Goal: Information Seeking & Learning: Learn about a topic

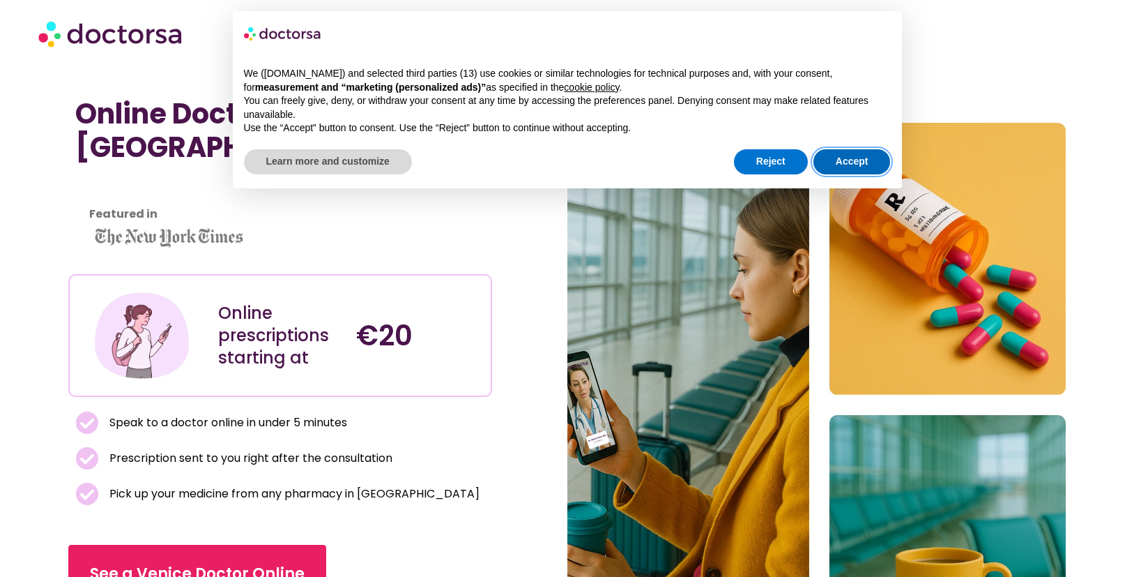
click at [835, 149] on button "Accept" at bounding box center [852, 161] width 77 height 25
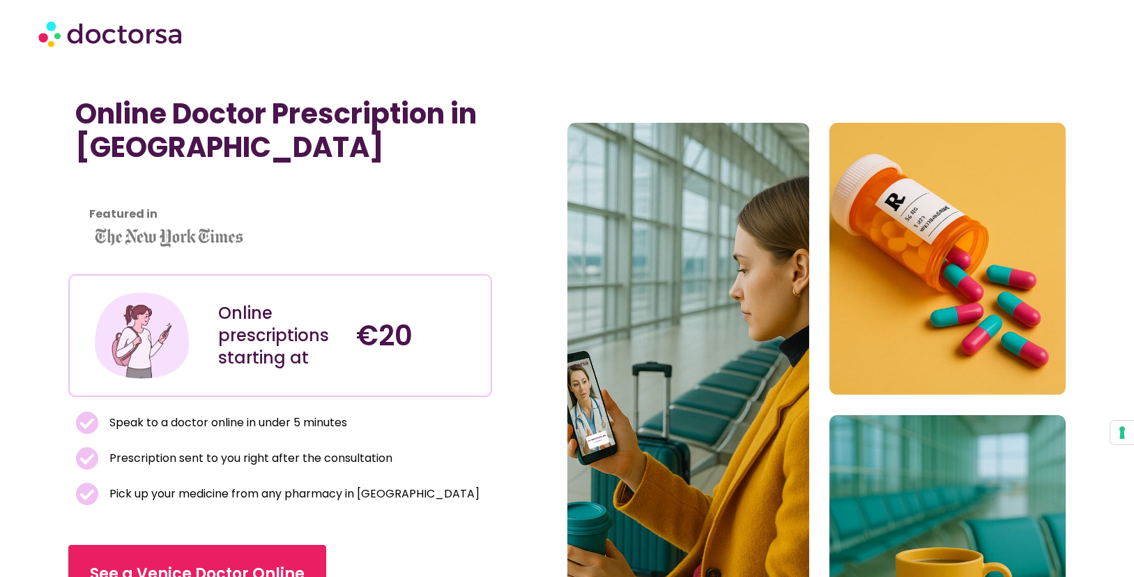
click at [536, 216] on div "Online Doctor Prescription in Venice Featured in Online prescriptions starting …" at bounding box center [317, 405] width 499 height 630
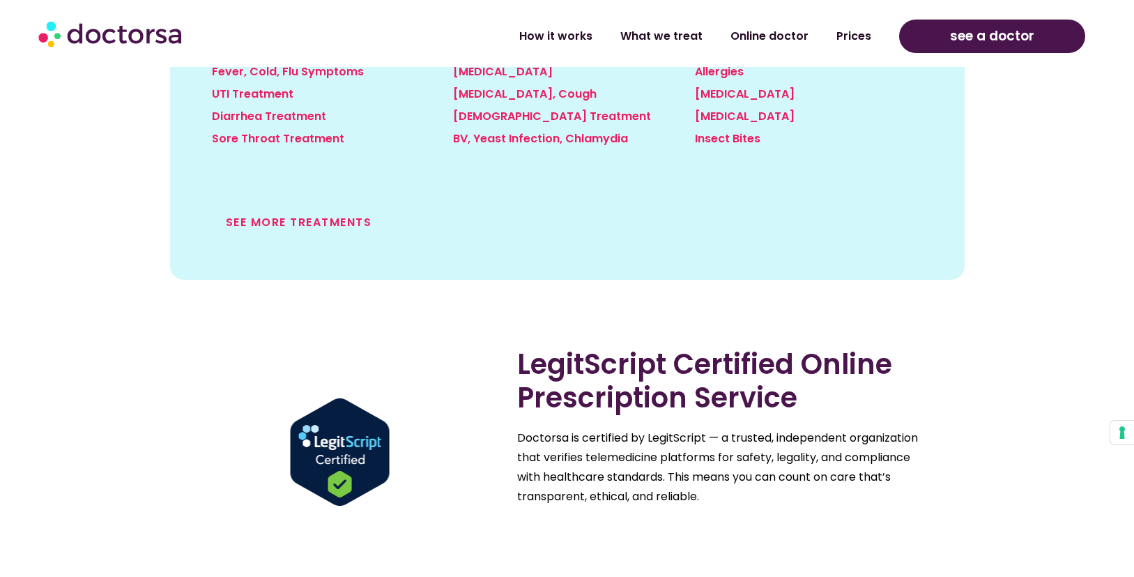
scroll to position [1751, 0]
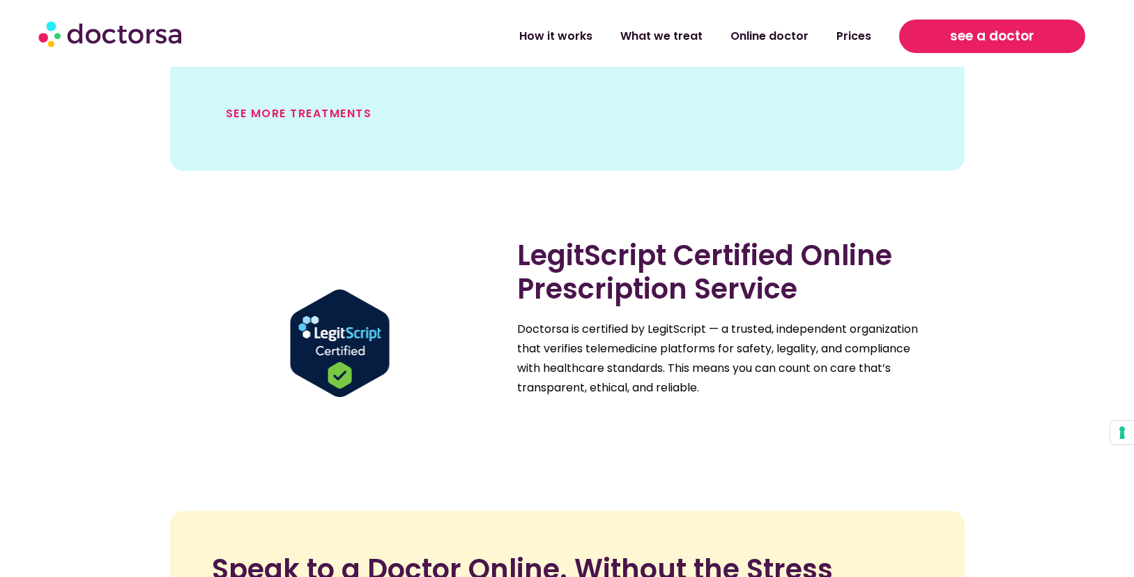
click at [952, 31] on span "see a doctor" at bounding box center [992, 36] width 84 height 22
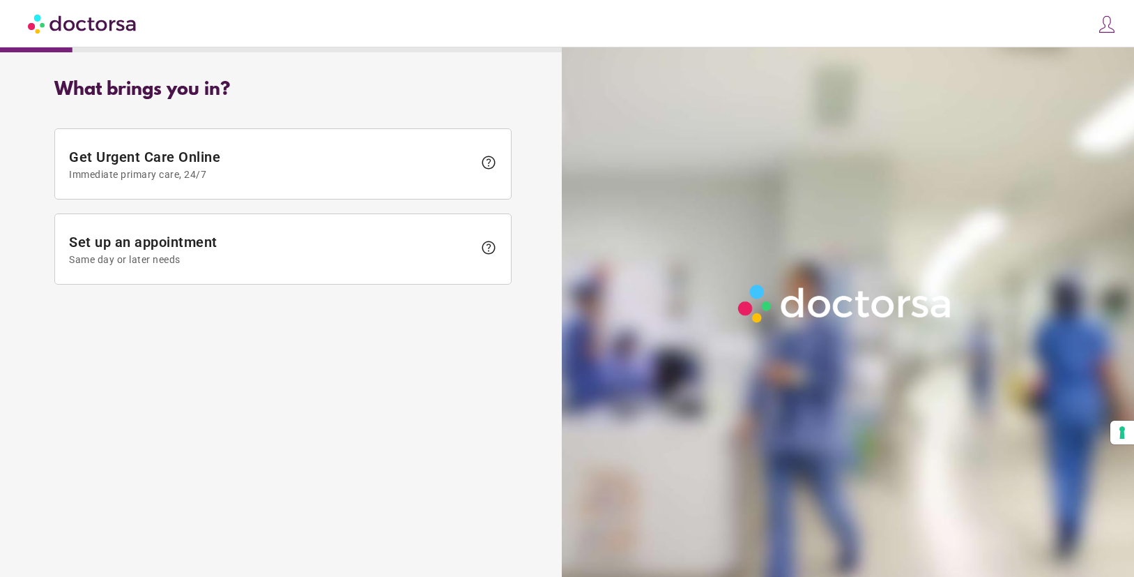
click at [126, 22] on img at bounding box center [83, 23] width 110 height 31
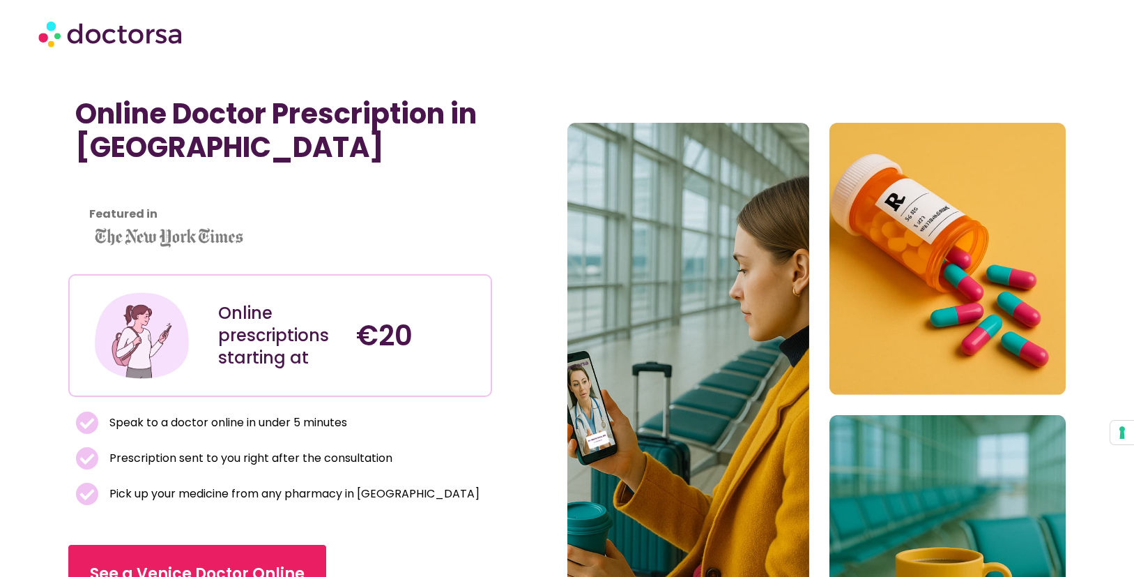
click at [151, 31] on img at bounding box center [111, 34] width 146 height 42
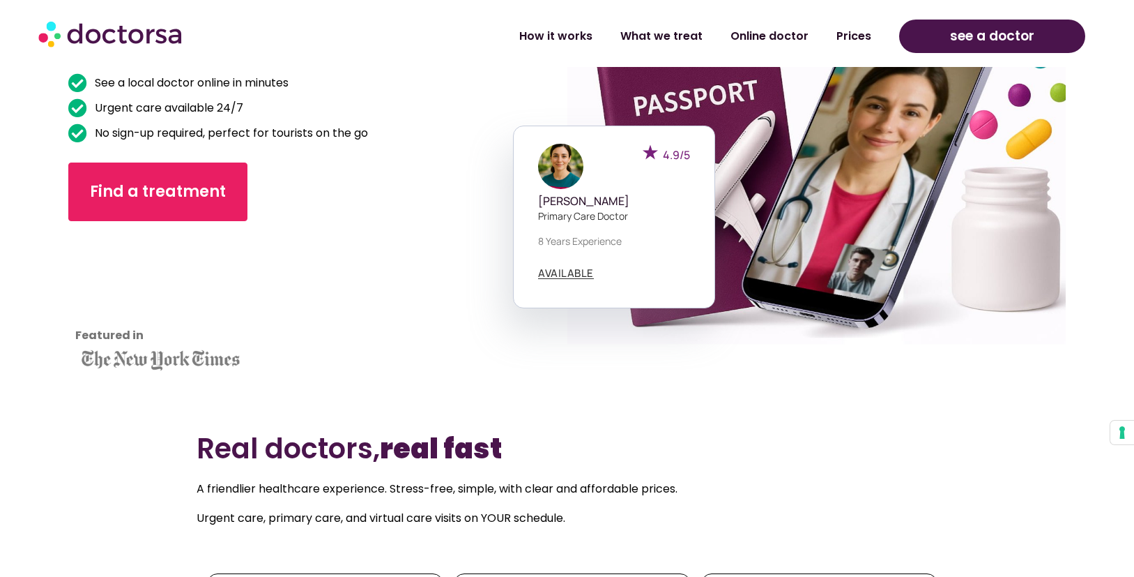
scroll to position [417, 0]
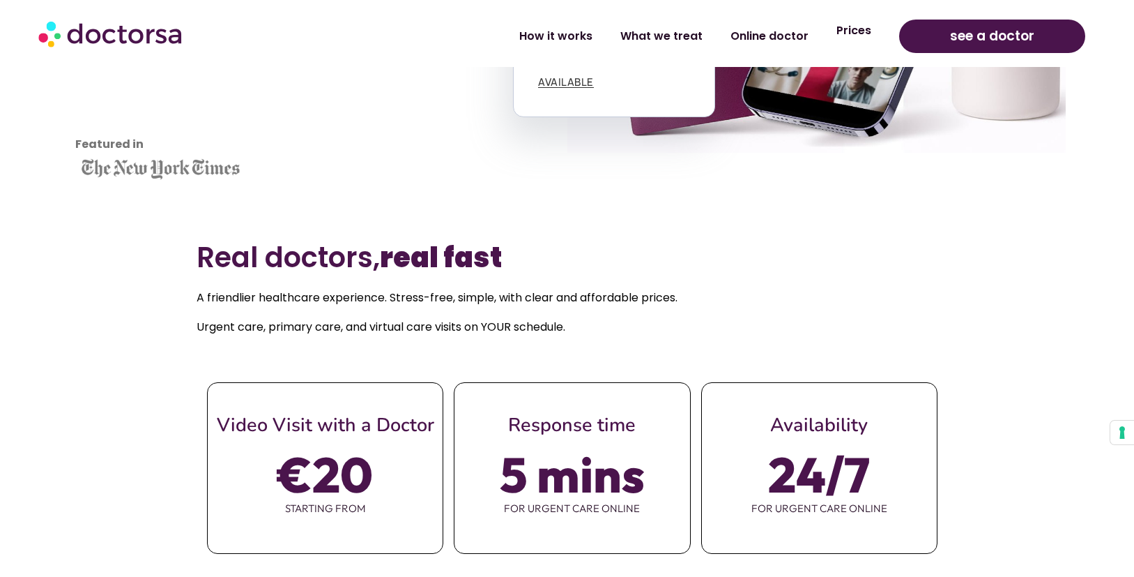
click at [853, 33] on link "Prices" at bounding box center [854, 31] width 63 height 32
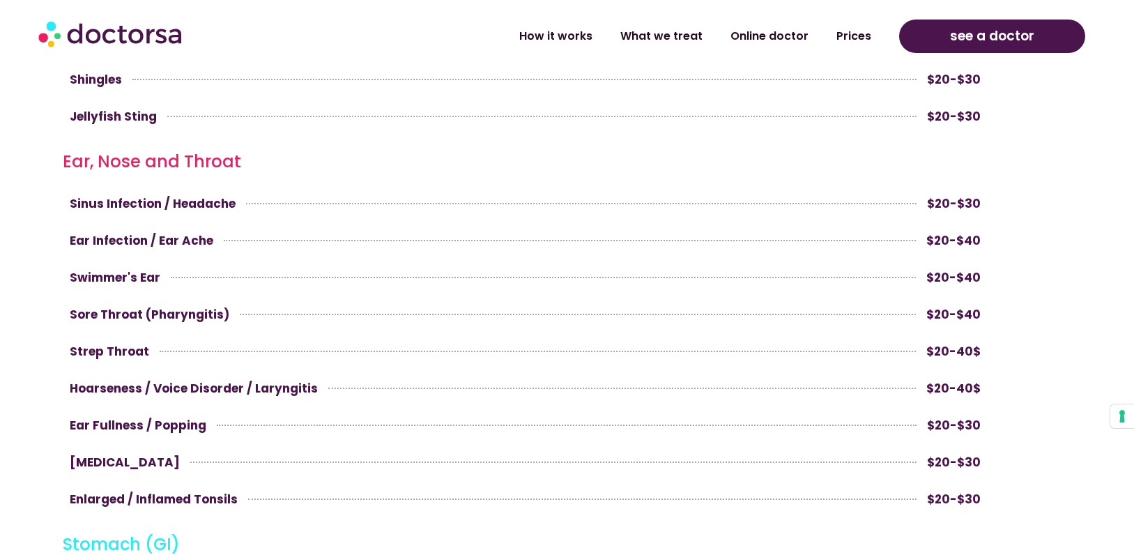
scroll to position [3311, 0]
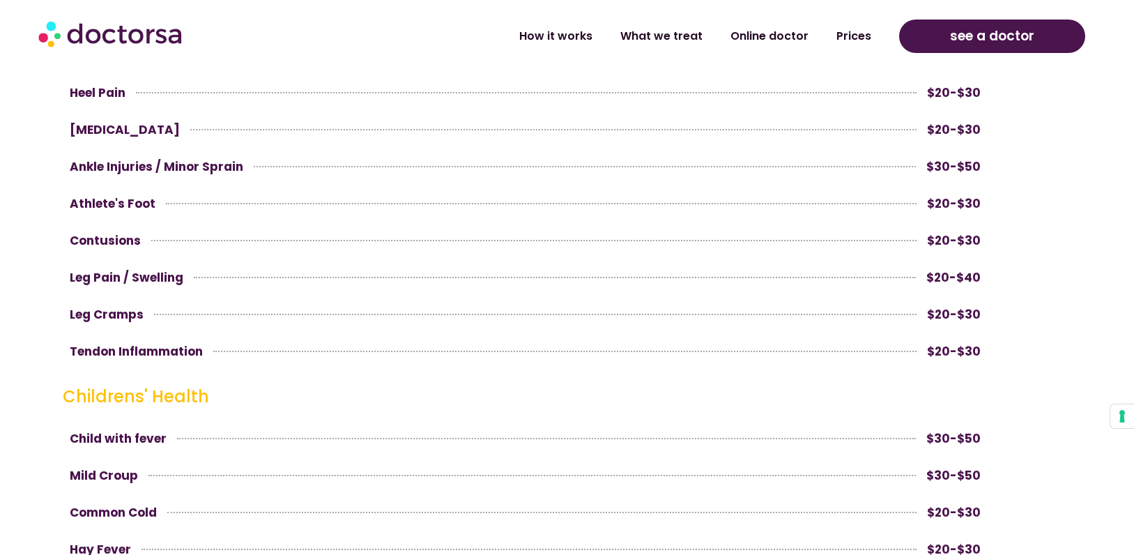
click at [678, 289] on div "[MEDICAL_DATA] / Swelling $20-$40" at bounding box center [525, 277] width 925 height 33
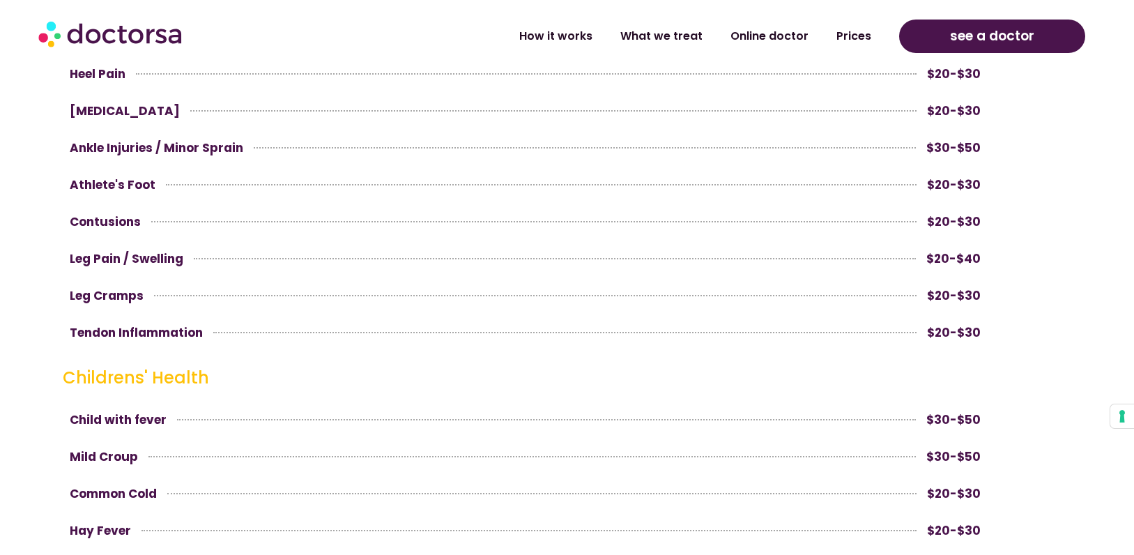
scroll to position [3331, 0]
click at [131, 258] on span "Leg Pain / Swelling" at bounding box center [127, 258] width 114 height 20
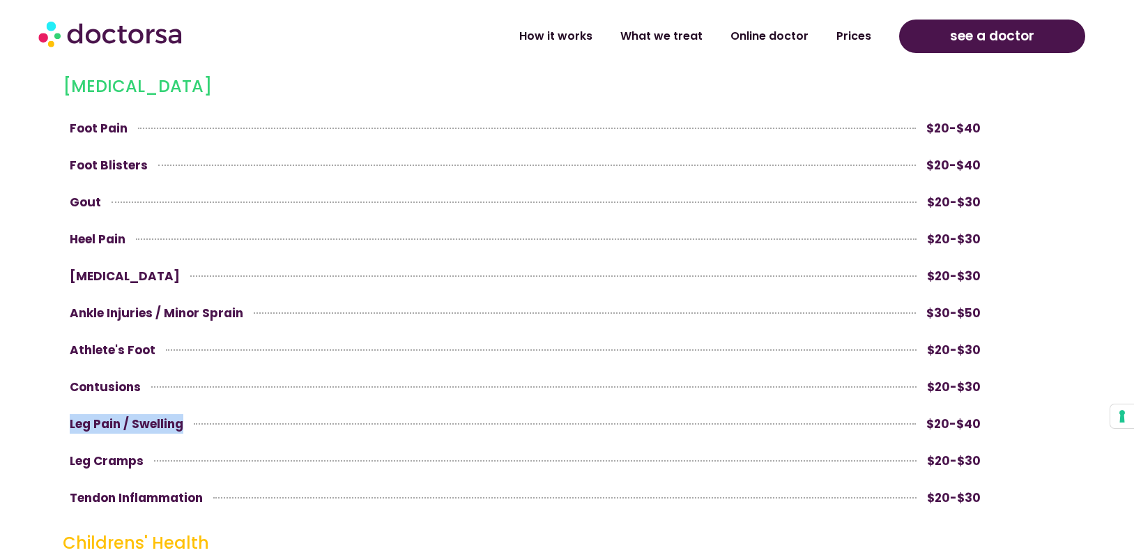
scroll to position [3165, 0]
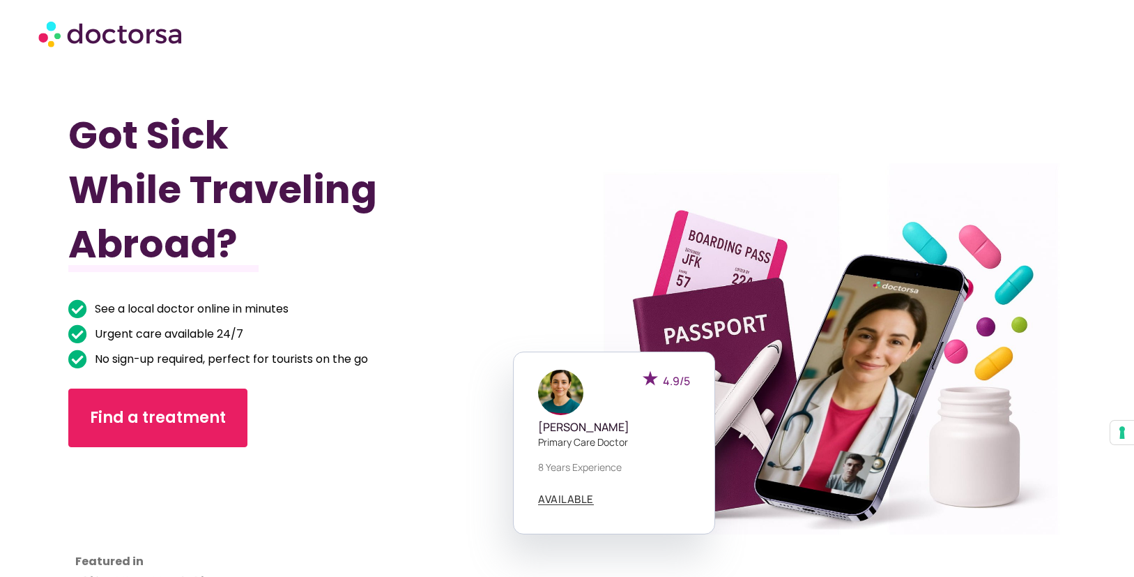
click at [153, 28] on img at bounding box center [111, 34] width 146 height 42
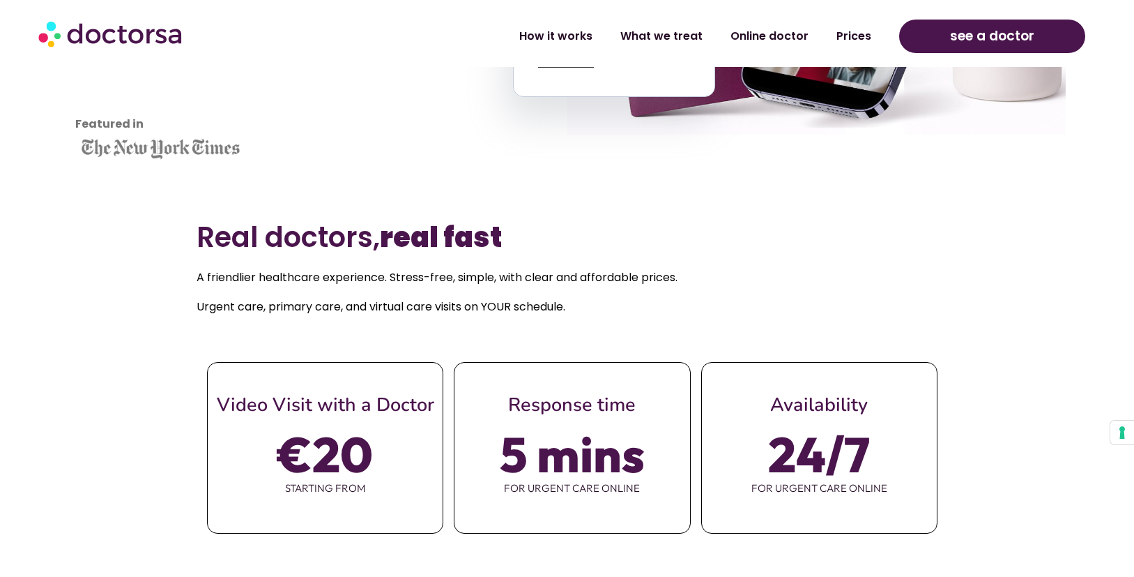
scroll to position [463, 0]
